Goal: Find specific page/section: Find specific page/section

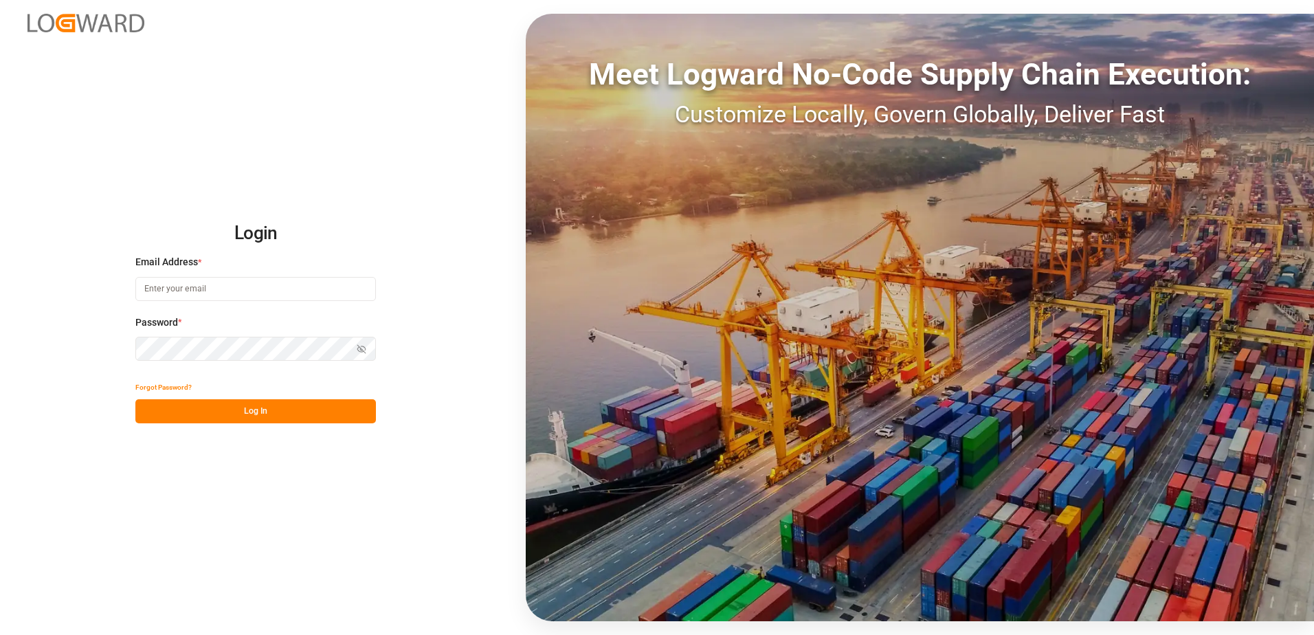
type input "robert.schimak@melitta.at"
click at [254, 406] on button "Log In" at bounding box center [255, 411] width 241 height 24
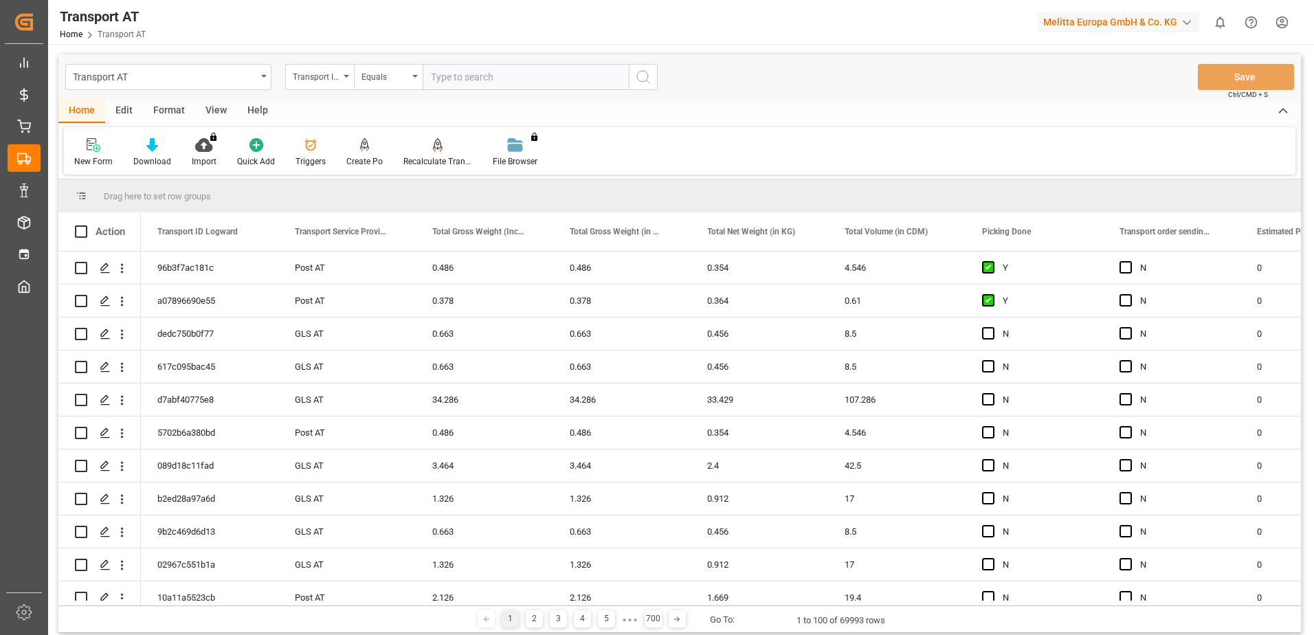
click at [219, 109] on div "View" at bounding box center [216, 111] width 42 height 23
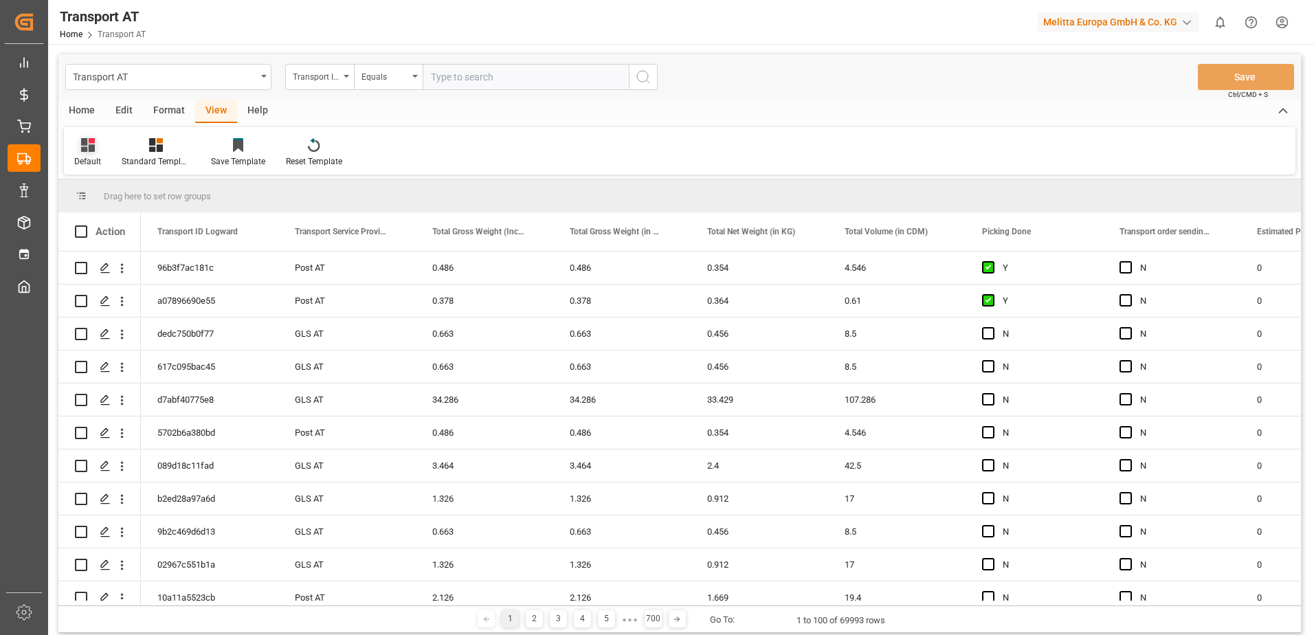
click at [87, 144] on icon at bounding box center [88, 145] width 14 height 14
click at [91, 218] on div "Data" at bounding box center [141, 222] width 120 height 14
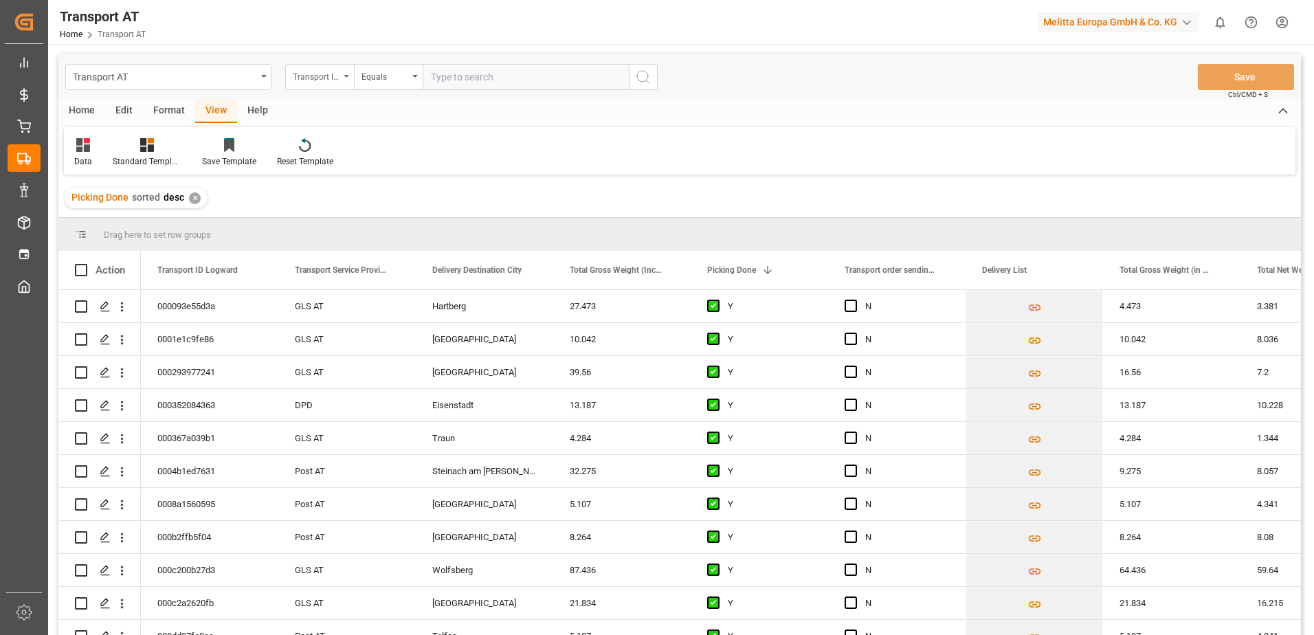
click at [328, 69] on div "Transport ID Logward" at bounding box center [316, 75] width 47 height 16
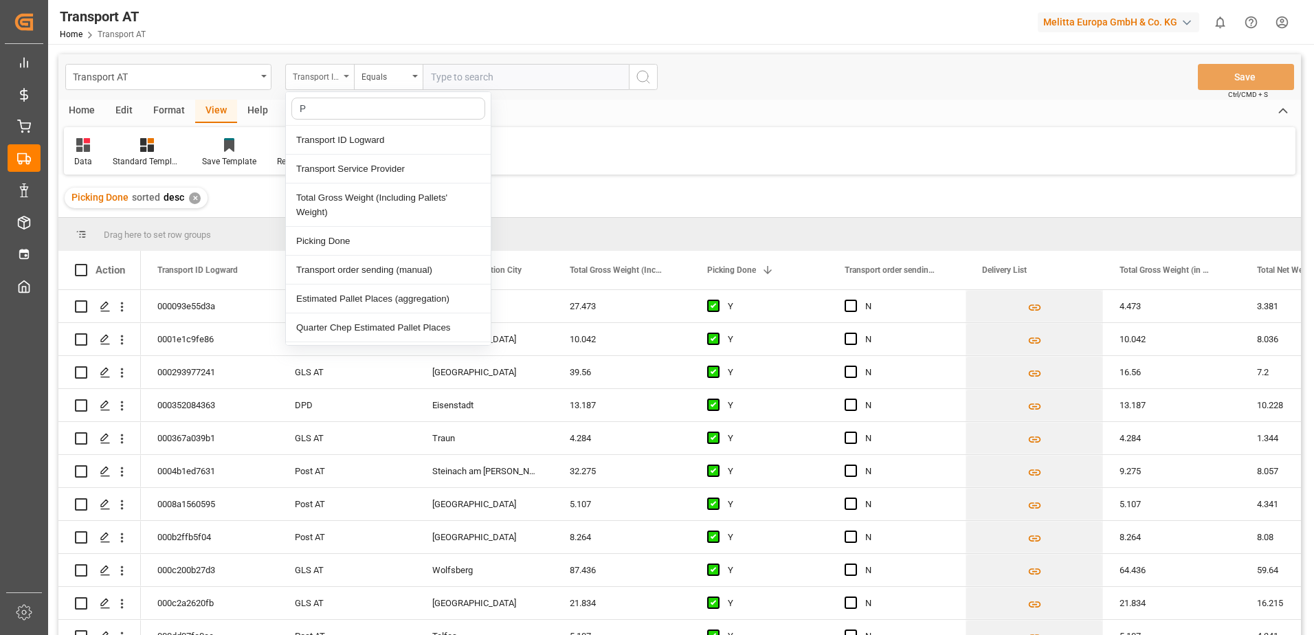
type input "Pi"
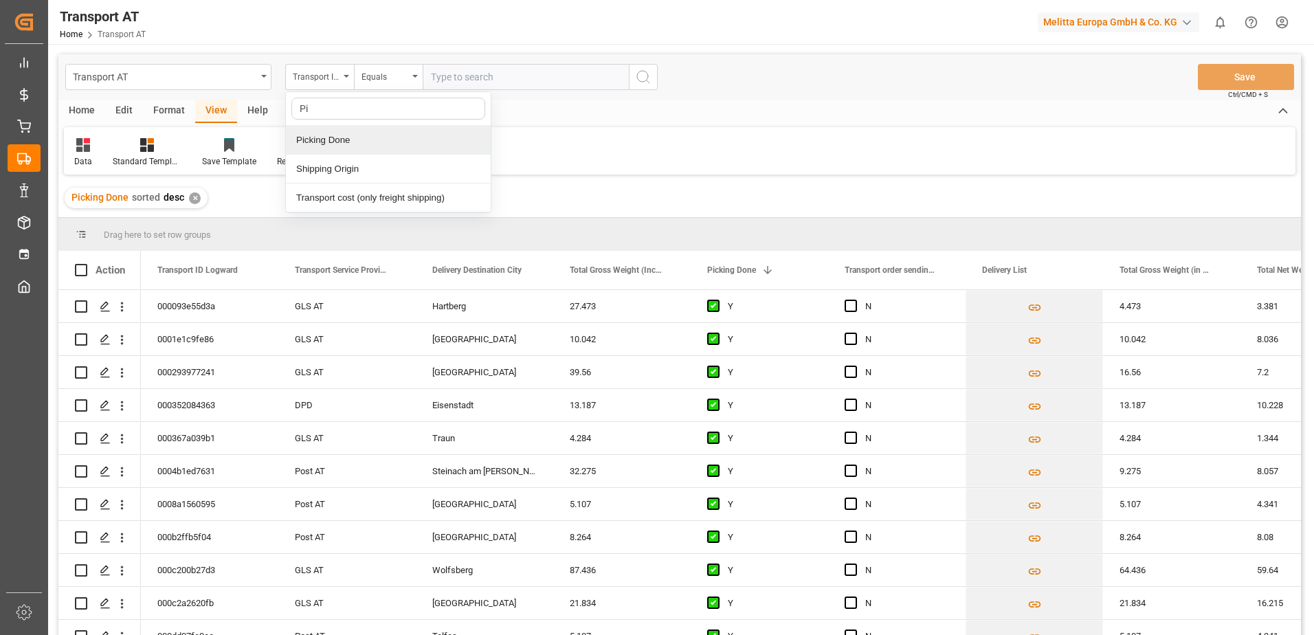
click at [366, 139] on div "Picking Done" at bounding box center [388, 140] width 205 height 29
click at [483, 74] on input "text" at bounding box center [526, 77] width 206 height 26
type input "Y"
click at [318, 78] on div "Picking Done" at bounding box center [316, 75] width 47 height 16
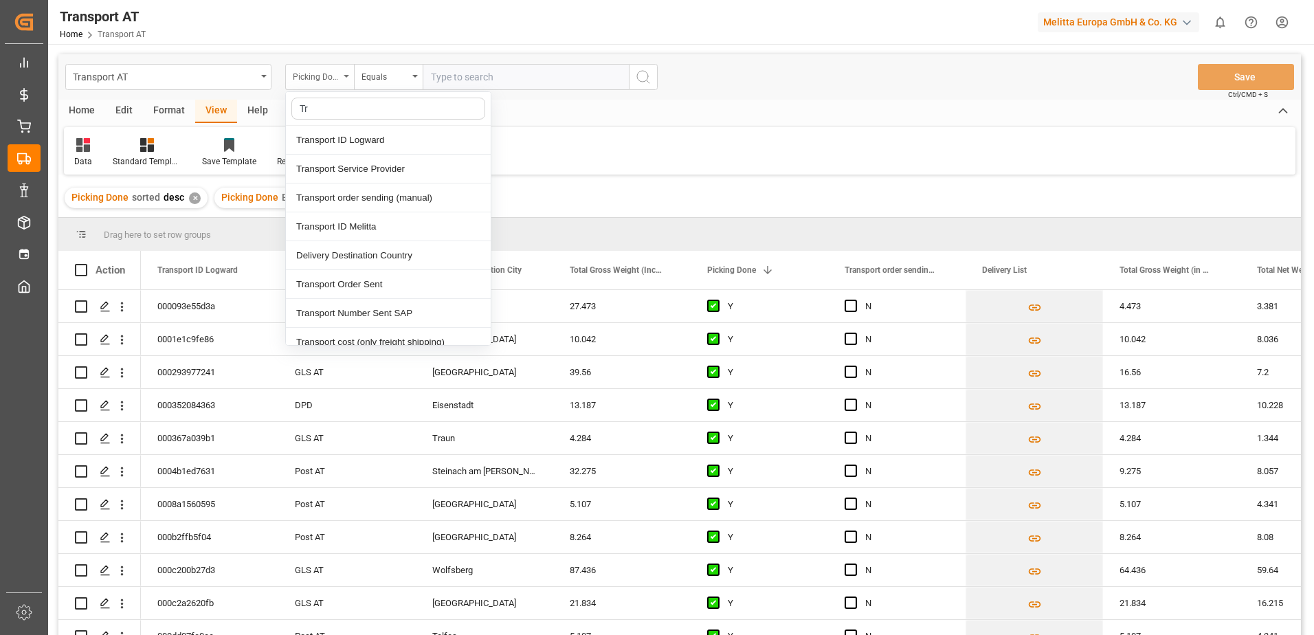
type input "Tra"
click at [362, 195] on div "Transport order sending (manual)" at bounding box center [388, 198] width 205 height 29
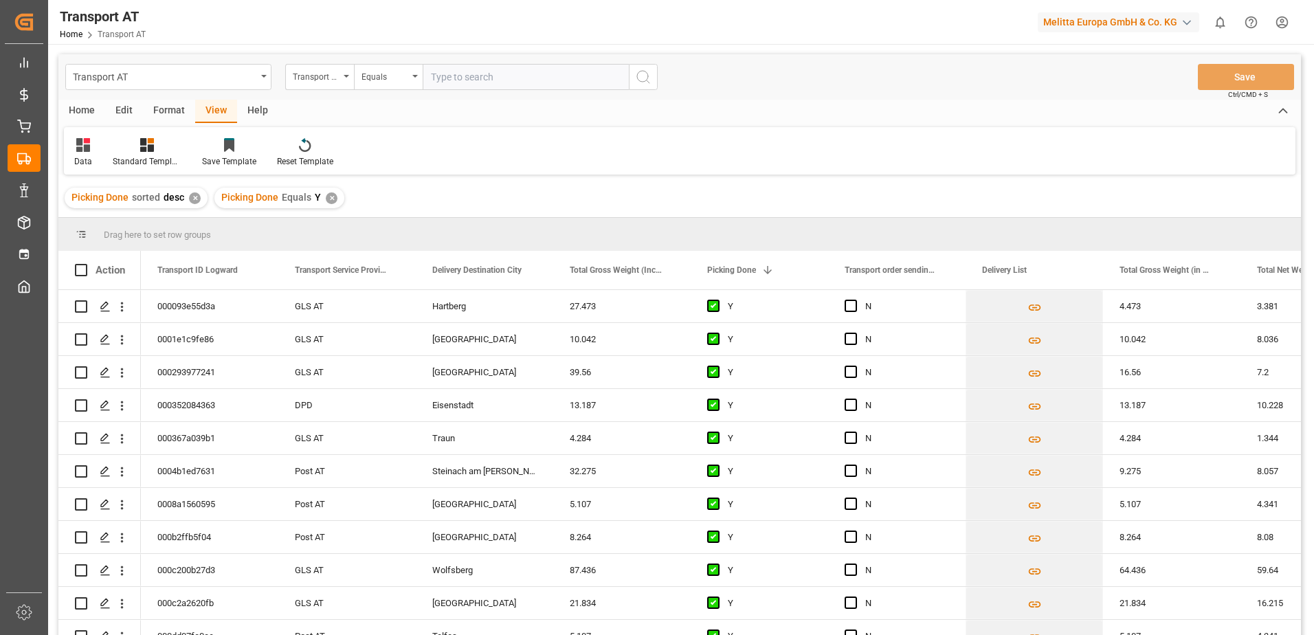
click at [525, 80] on input "text" at bounding box center [526, 77] width 206 height 26
type input "N"
click at [322, 82] on div "Transport order sending (manual)" at bounding box center [316, 75] width 47 height 16
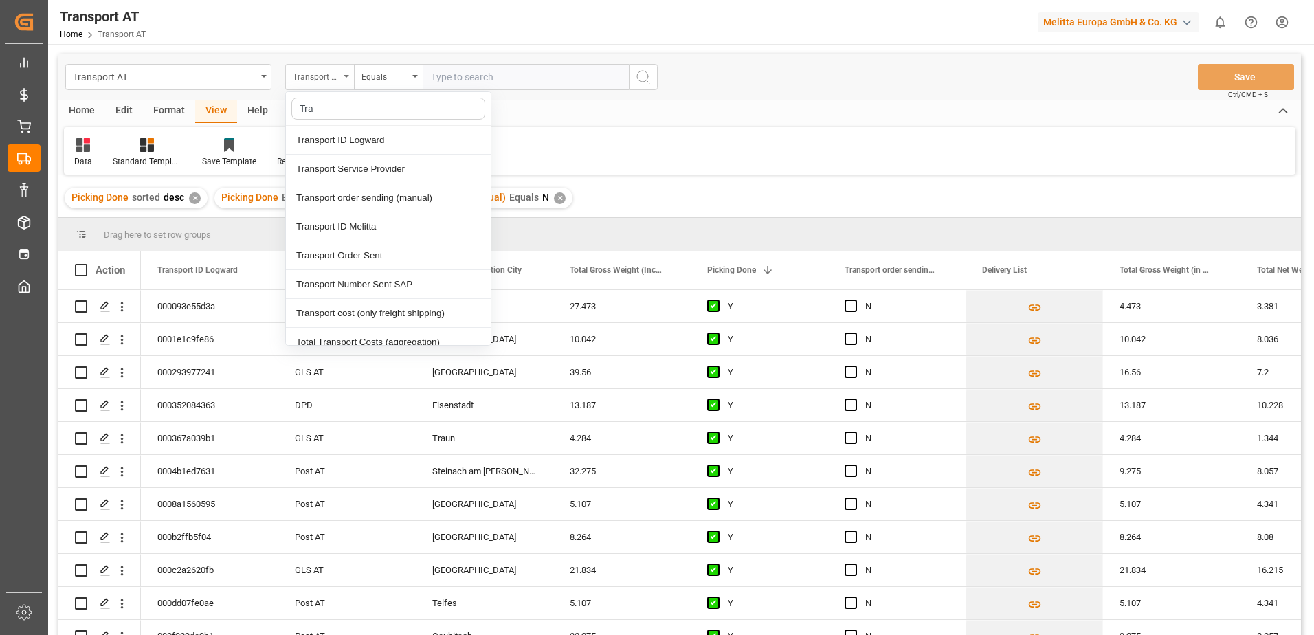
type input "Tran"
click at [342, 174] on div "Transport Service Provider" at bounding box center [388, 169] width 205 height 29
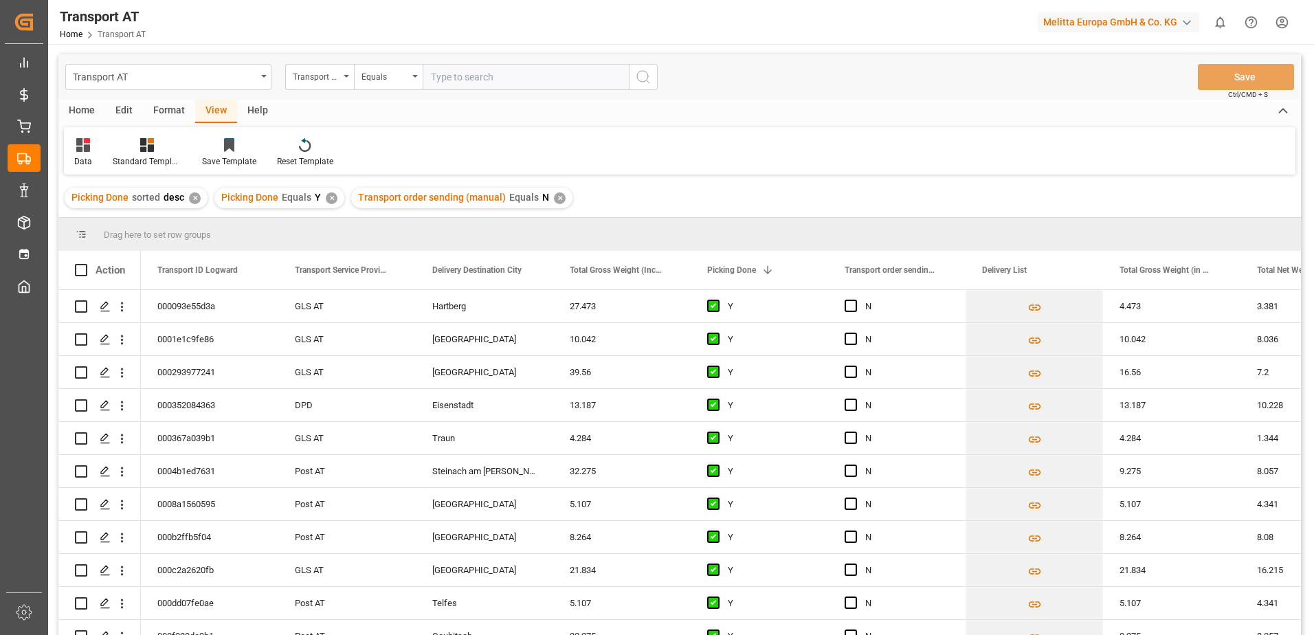
click at [446, 76] on input "text" at bounding box center [526, 77] width 206 height 26
type input "[PERSON_NAME]"
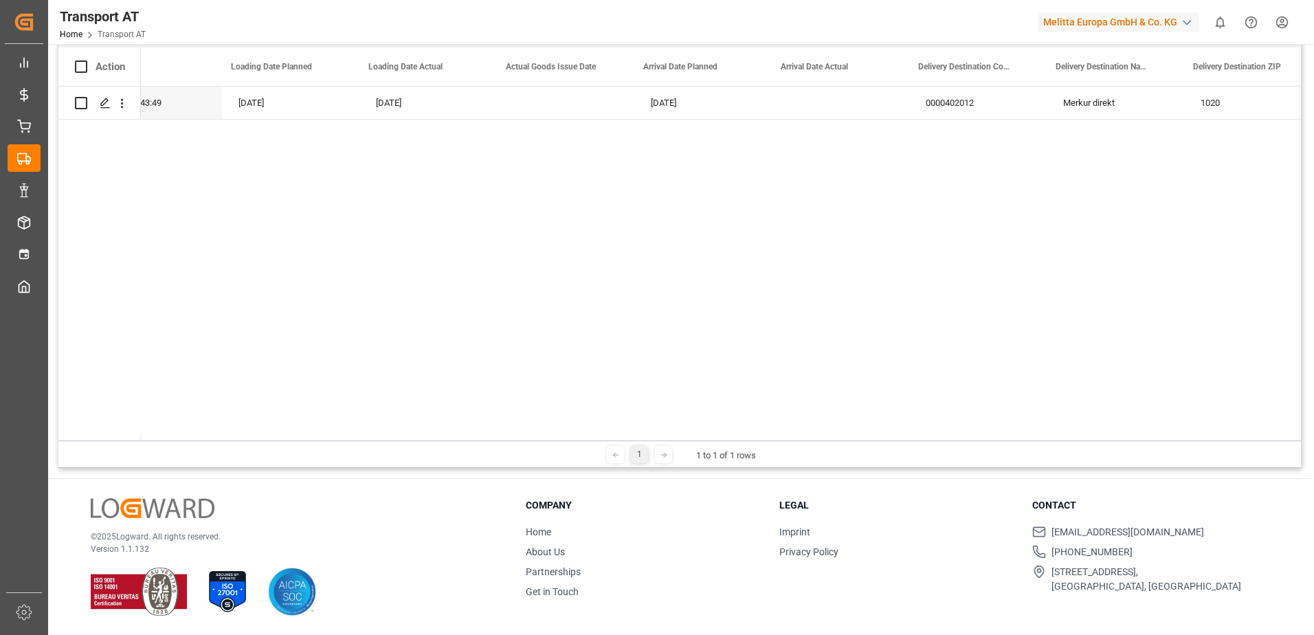
scroll to position [0, 2469]
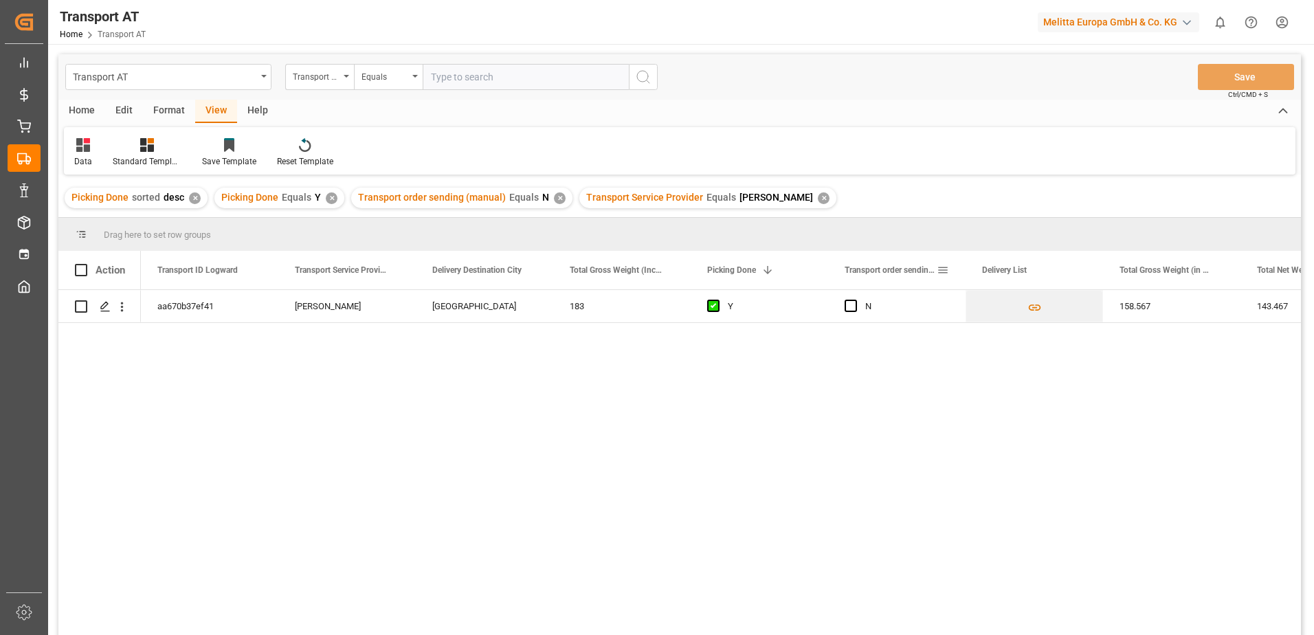
scroll to position [203, 0]
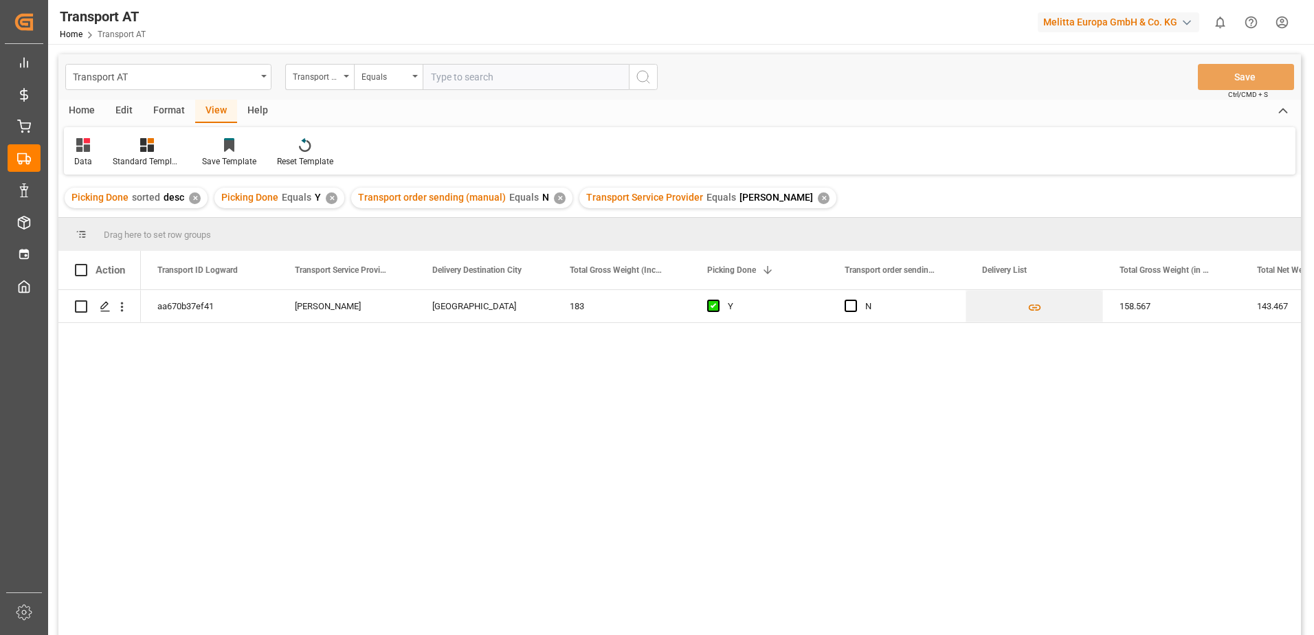
scroll to position [203, 0]
